Goal: Book appointment/travel/reservation

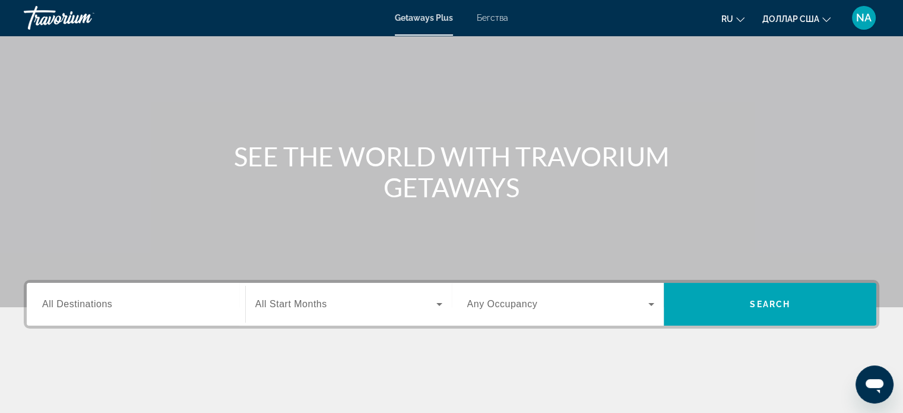
scroll to position [78, 0]
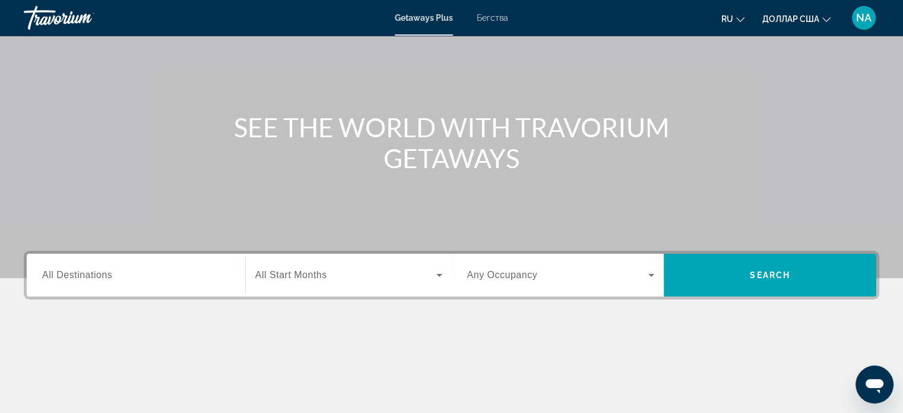
click at [89, 277] on span "All Destinations" at bounding box center [77, 275] width 70 height 10
click at [89, 277] on input "Destination All Destinations" at bounding box center [136, 275] width 188 height 14
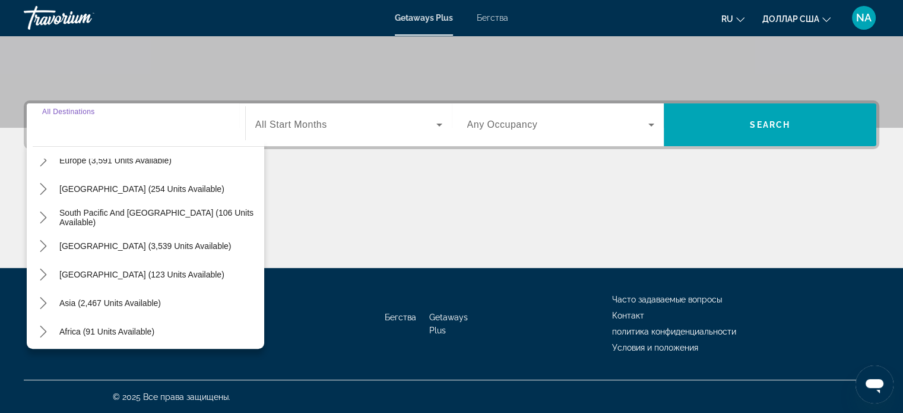
scroll to position [160, 0]
click at [40, 304] on icon "Toggle Asia (2,467 units available) submenu" at bounding box center [43, 304] width 12 height 12
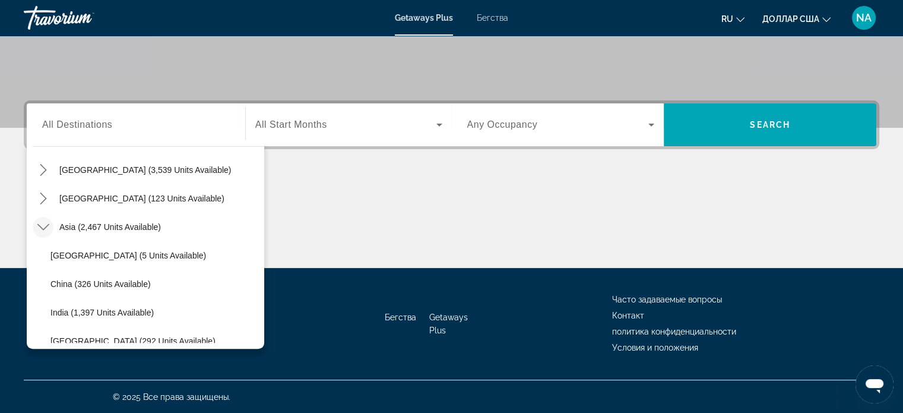
scroll to position [236, 0]
click at [39, 229] on icon "Toggle Asia (2,467 units available) submenu" at bounding box center [43, 228] width 12 height 12
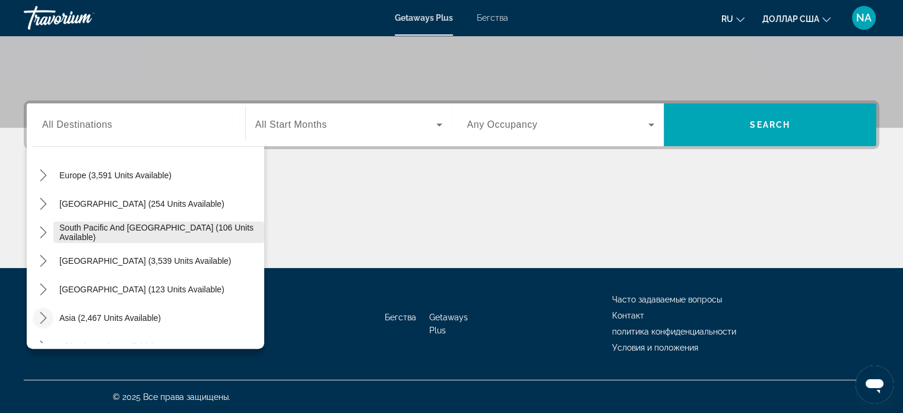
scroll to position [147, 0]
click at [43, 173] on icon "Toggle Europe (3,591 units available) submenu" at bounding box center [43, 174] width 12 height 12
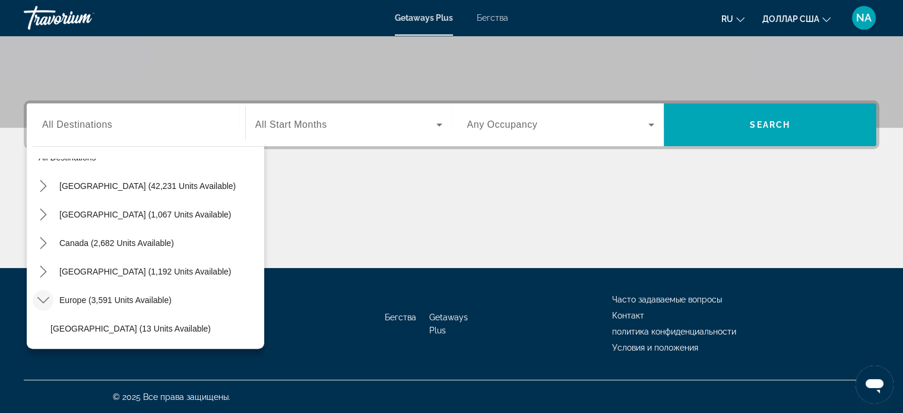
scroll to position [14, 0]
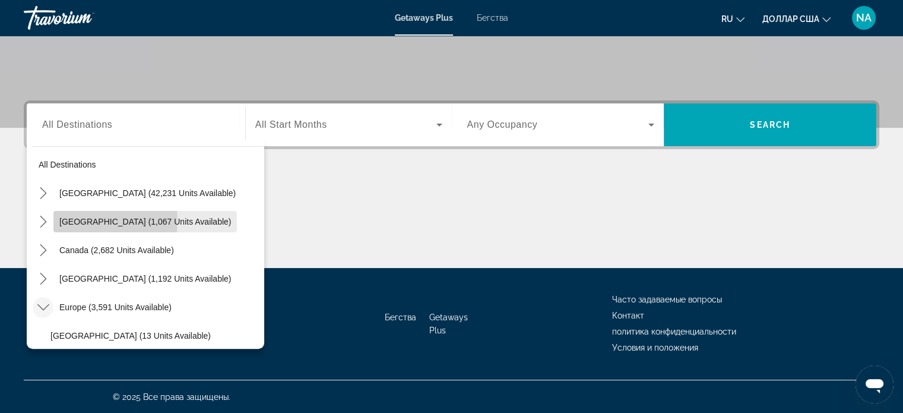
click at [74, 220] on span "[GEOGRAPHIC_DATA] (1,067 units available)" at bounding box center [145, 222] width 172 height 10
type input "**********"
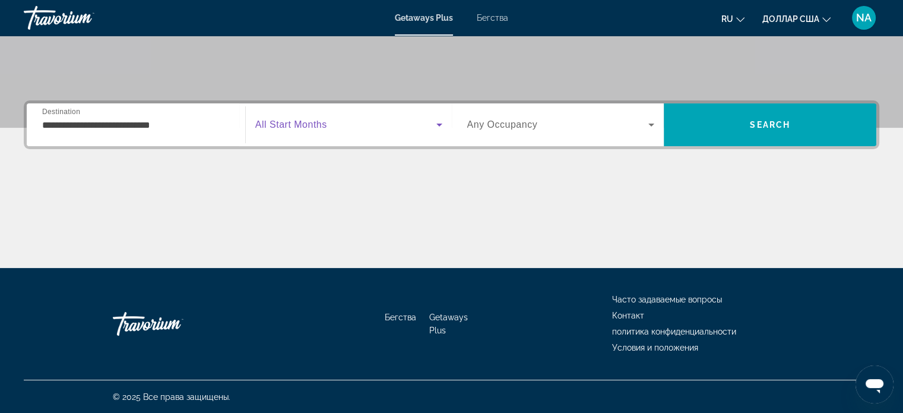
click at [435, 124] on icon "Виджет поиска" at bounding box center [439, 125] width 14 height 14
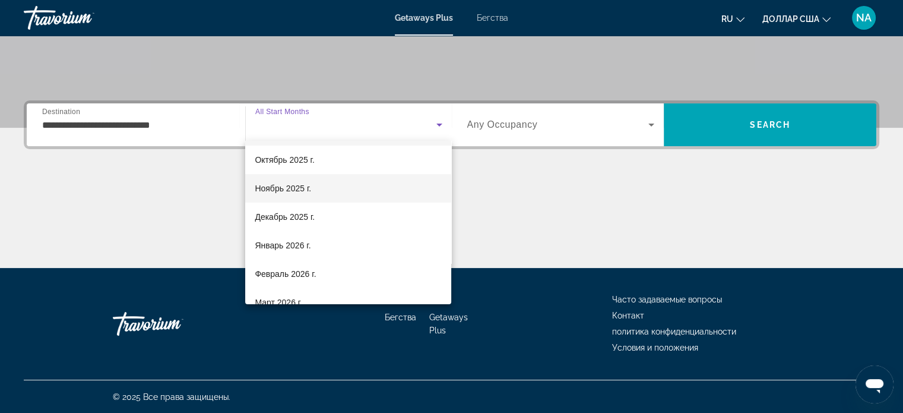
scroll to position [30, 0]
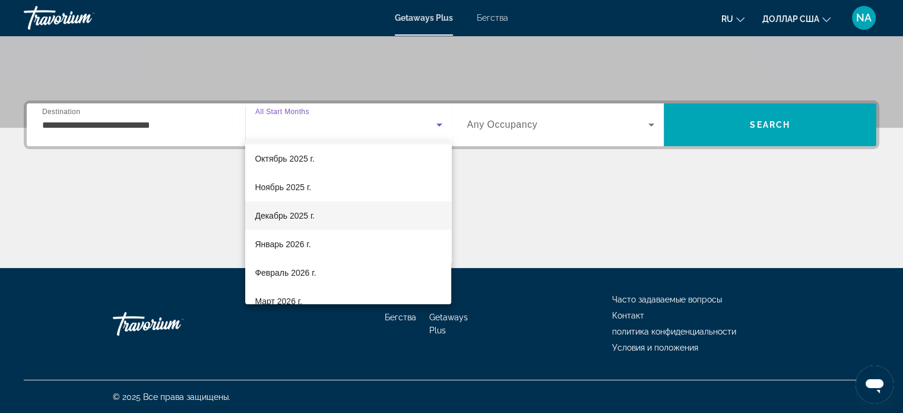
click at [378, 223] on mat-option "Декабрь 2025 г." at bounding box center [348, 215] width 206 height 29
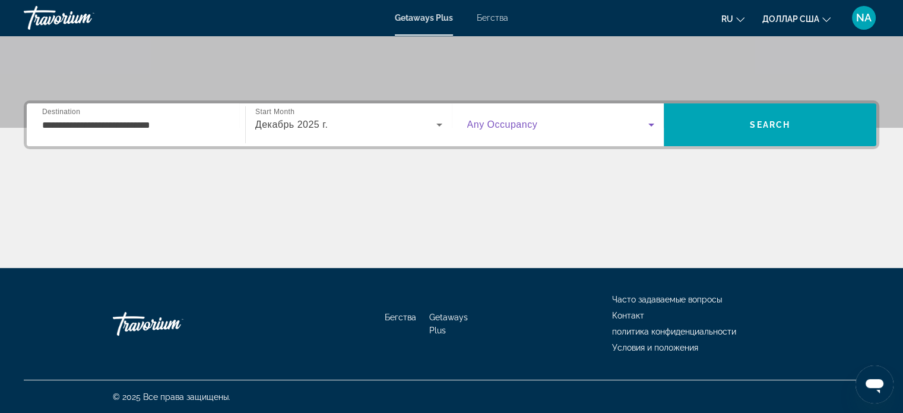
click at [651, 124] on icon "Виджет поиска" at bounding box center [652, 125] width 6 height 3
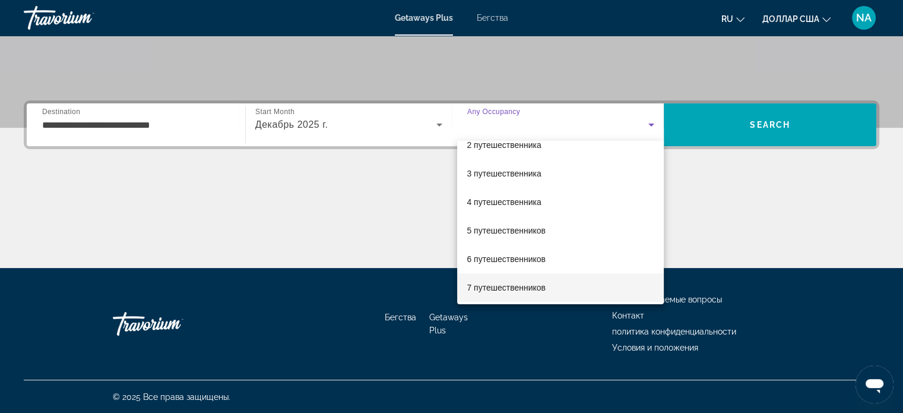
scroll to position [43, 0]
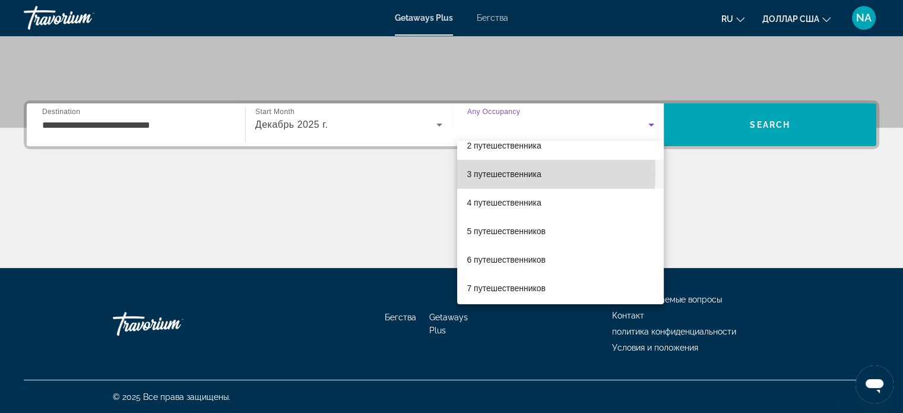
click at [475, 173] on font "3 путешественника" at bounding box center [504, 174] width 74 height 10
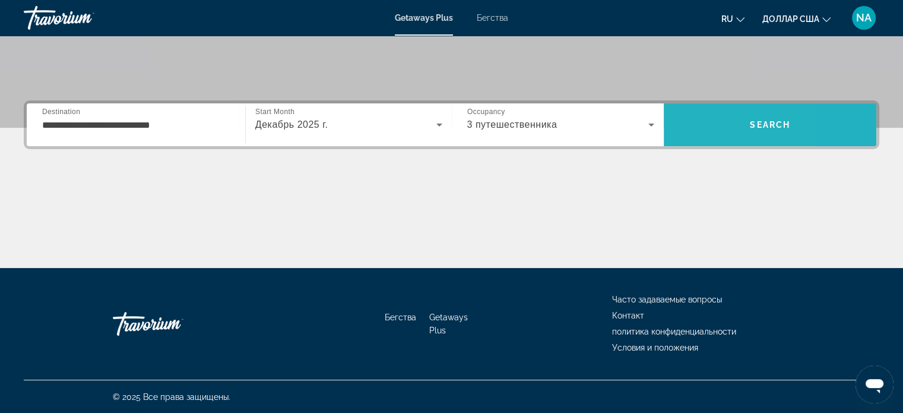
click at [697, 131] on span "Поиск" at bounding box center [770, 124] width 213 height 29
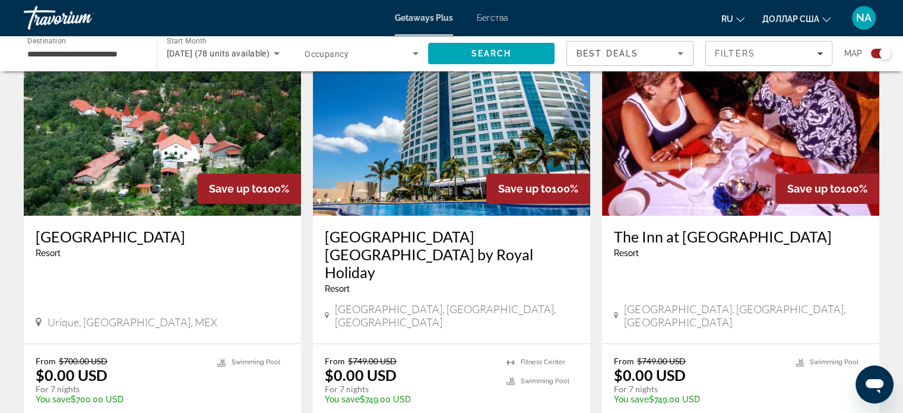
scroll to position [455, 0]
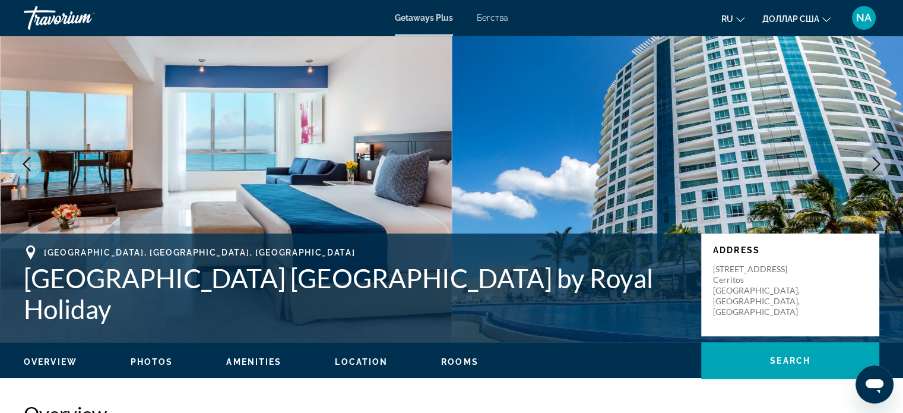
scroll to position [50, 0]
click at [137, 363] on span "Photos" at bounding box center [152, 362] width 43 height 10
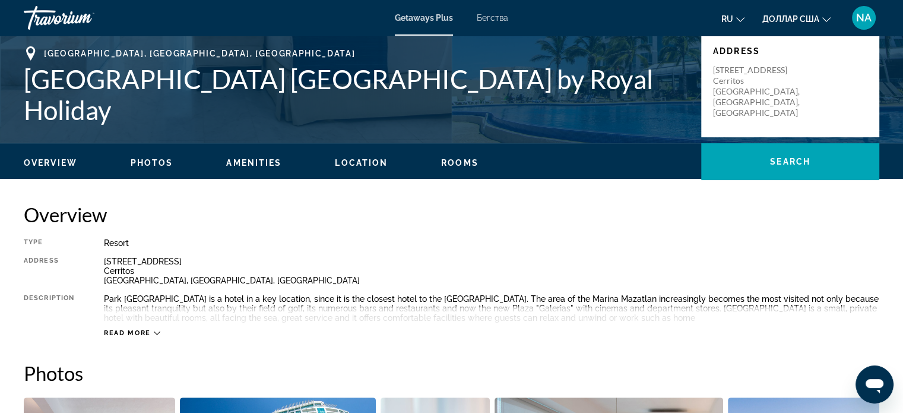
scroll to position [249, 0]
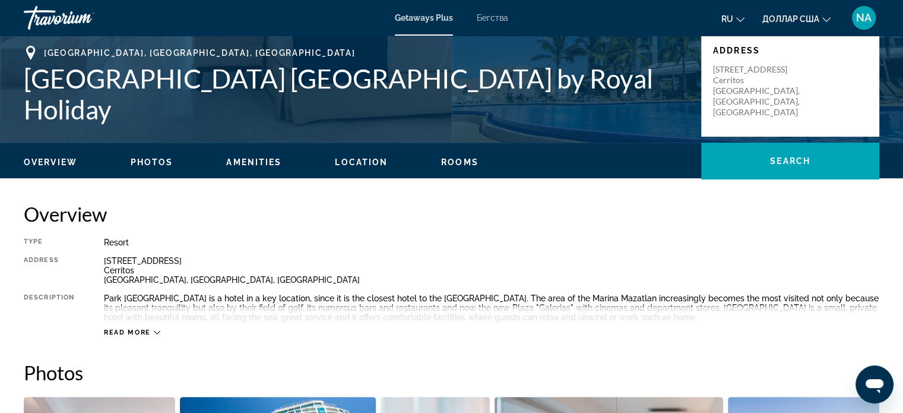
click at [365, 160] on span "Location" at bounding box center [361, 162] width 53 height 10
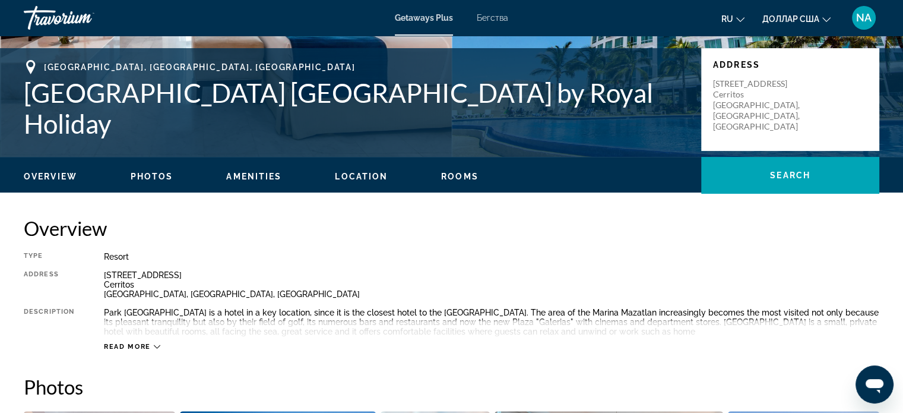
scroll to position [233, 0]
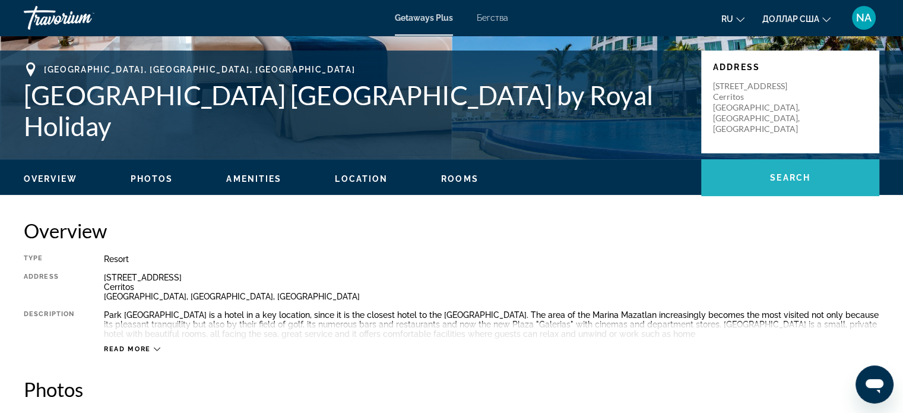
click at [742, 168] on span "Основное содержание" at bounding box center [790, 177] width 178 height 29
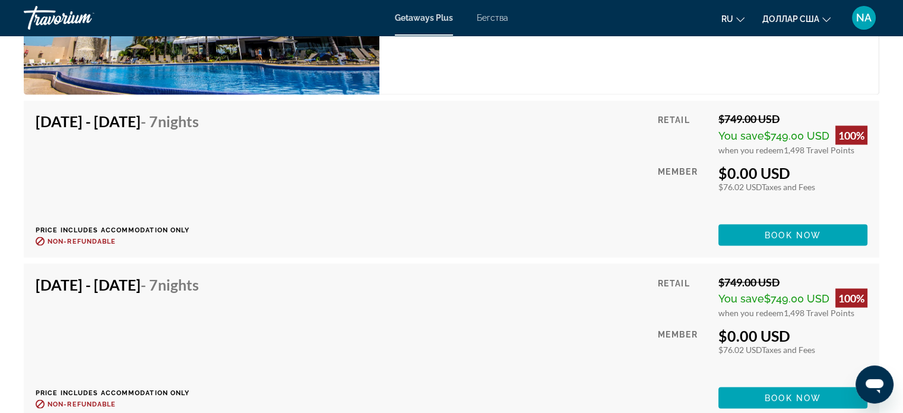
scroll to position [2076, 0]
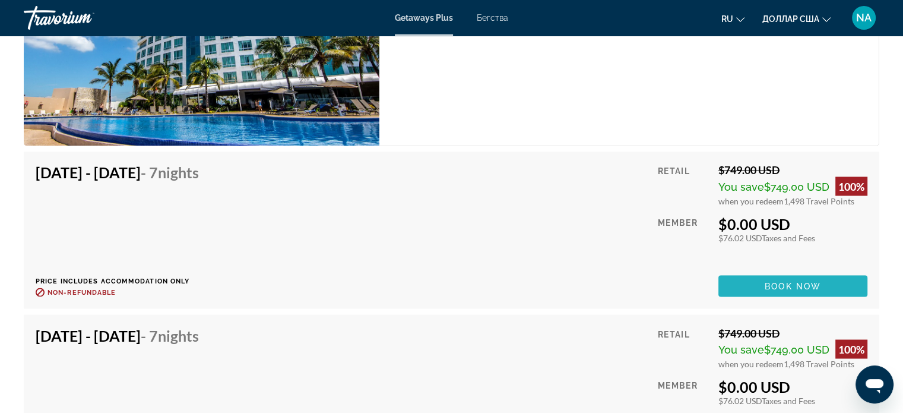
click at [781, 282] on span "Book now" at bounding box center [793, 286] width 56 height 10
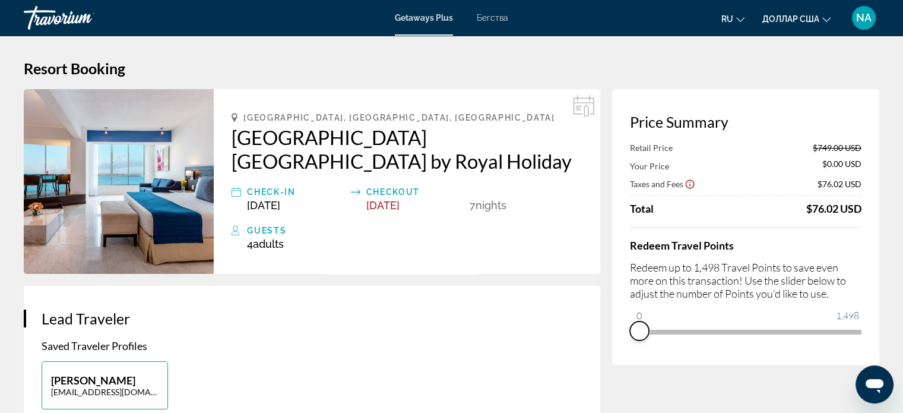
drag, startPoint x: 857, startPoint y: 344, endPoint x: 599, endPoint y: 441, distance: 275.7
click at [599, 412] on html "Перейти к основному содержанию Getaways Plus Бегства ru English Español Françai…" at bounding box center [451, 206] width 903 height 413
drag, startPoint x: 643, startPoint y: 311, endPoint x: 677, endPoint y: 301, distance: 35.7
click at [677, 301] on div "Redeem Travel Points Redeem up to 1,498 Travel Points to save even more on this…" at bounding box center [746, 284] width 232 height 114
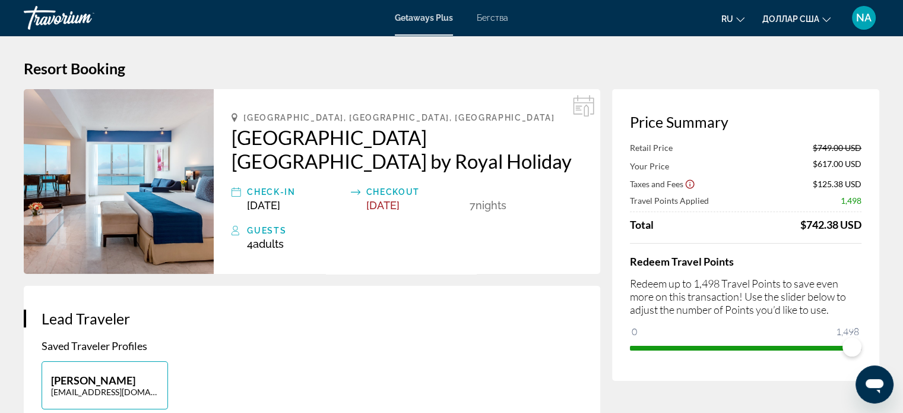
click at [854, 341] on span "ngx-slider" at bounding box center [746, 345] width 232 height 19
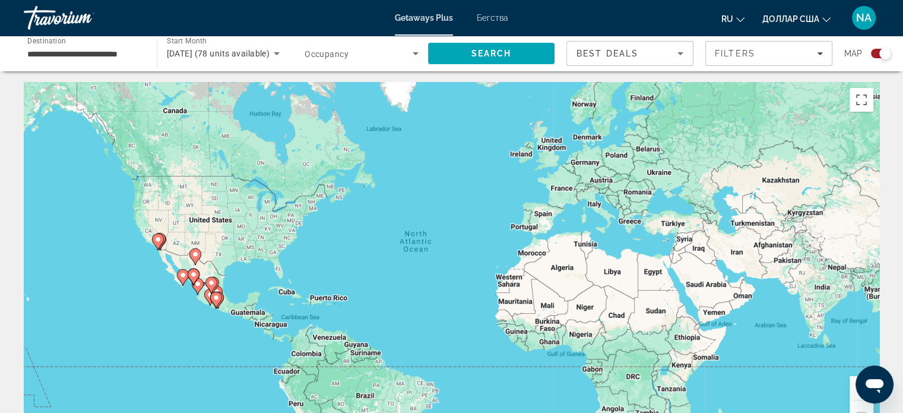
scroll to position [2, 0]
